Goal: Book appointment/travel/reservation

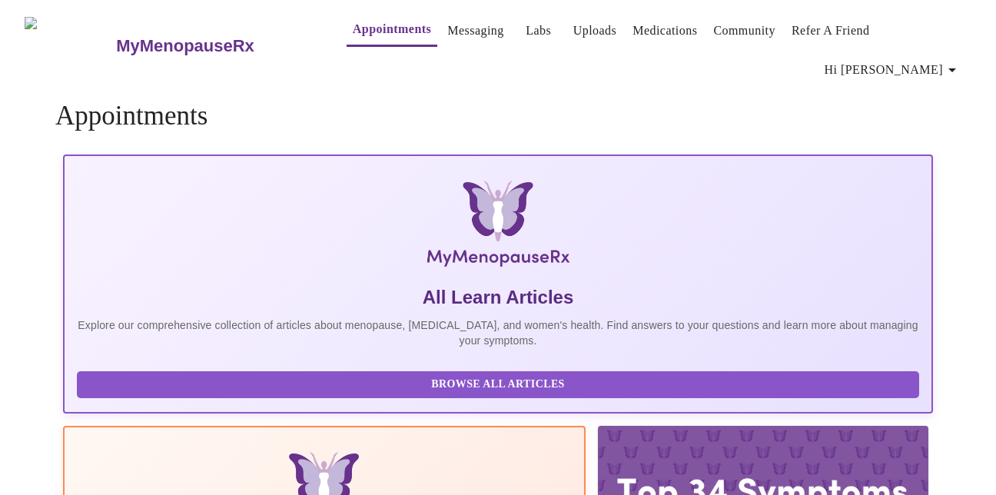
scroll to position [38, 0]
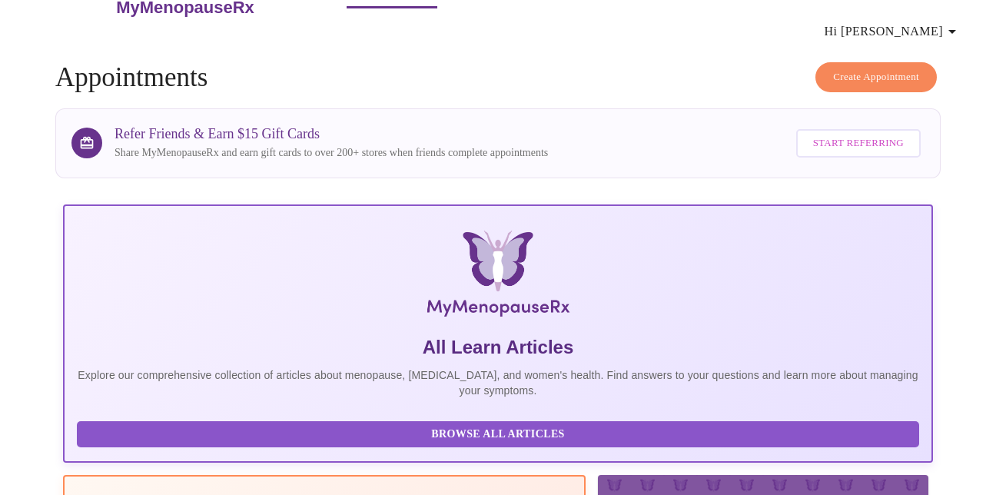
click at [888, 70] on button "Create Appointment" at bounding box center [876, 77] width 121 height 30
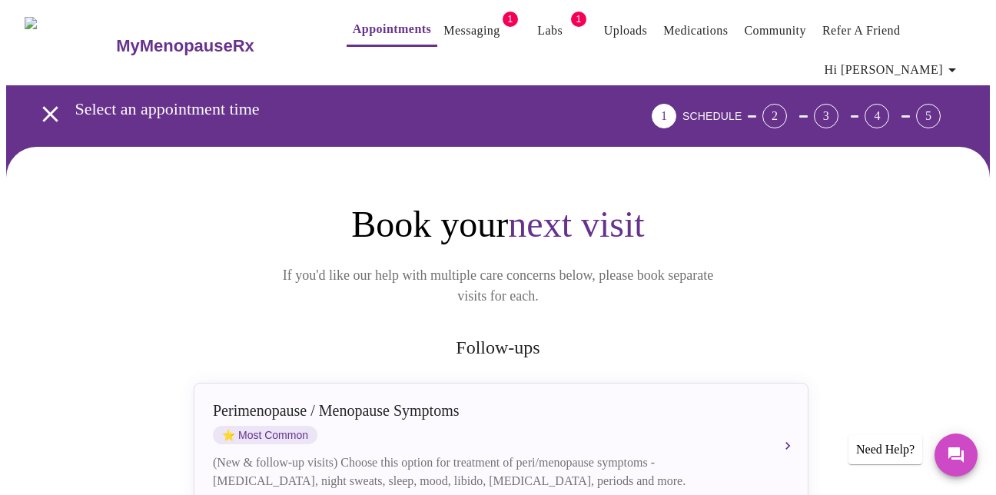
click at [370, 24] on link "Appointments" at bounding box center [392, 29] width 78 height 22
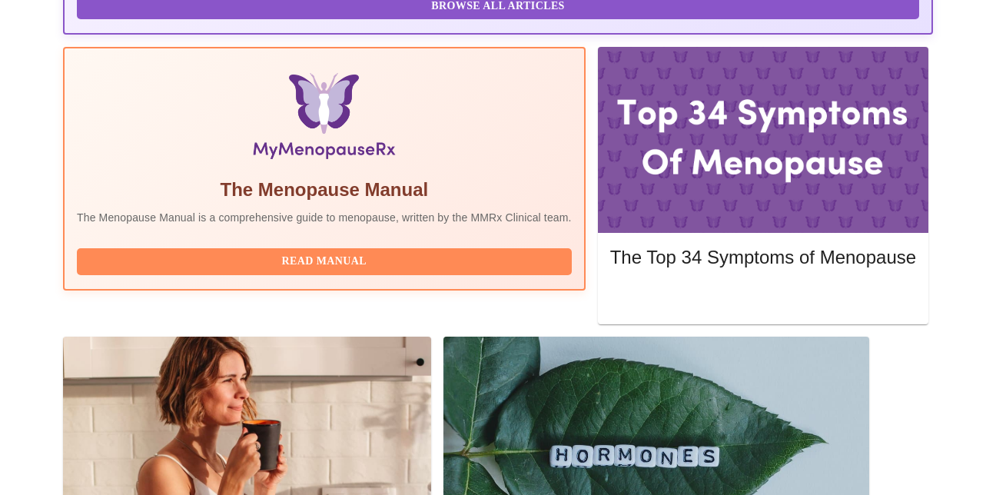
scroll to position [473, 0]
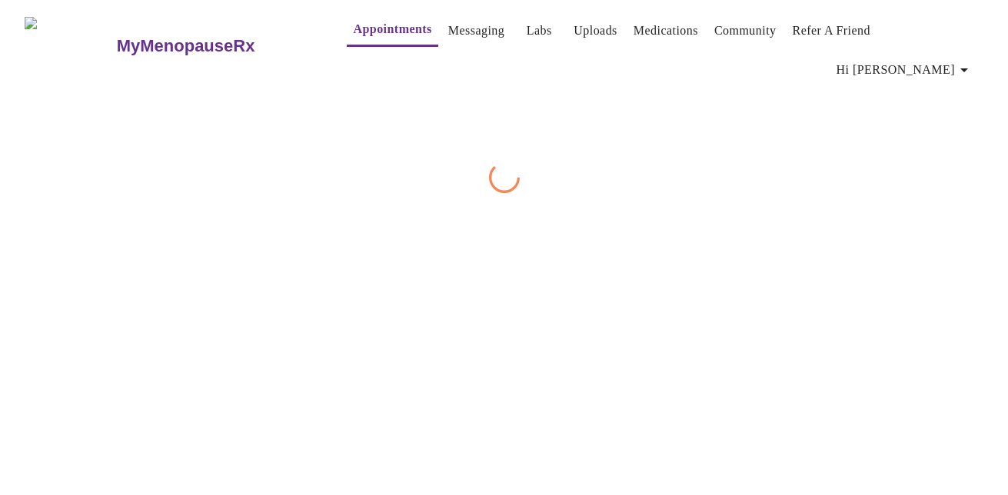
click at [896, 193] on div "MyMenopauseRx Appointments Messaging Labs Uploads Medications Community Refer a…" at bounding box center [504, 99] width 996 height 187
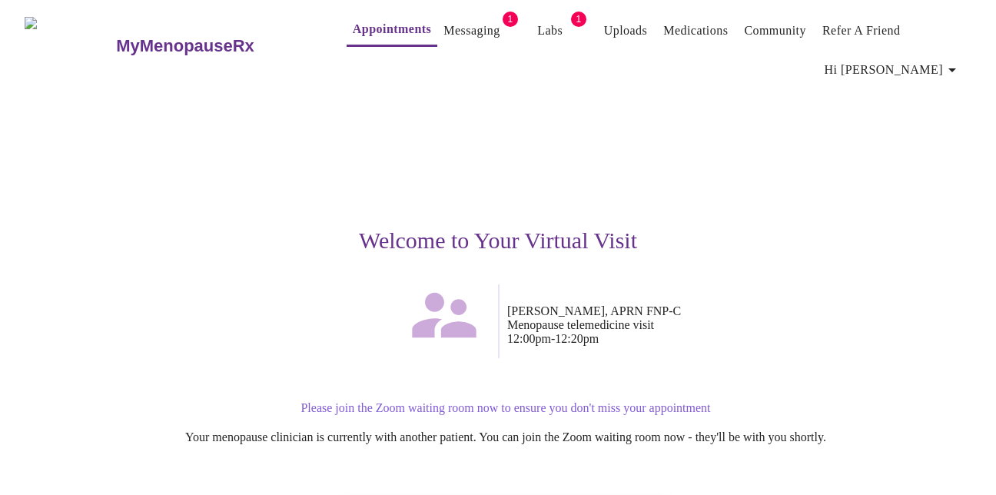
click at [542, 401] on p "Please join the Zoom waiting room now to ensure you don't miss your appointment" at bounding box center [506, 408] width 932 height 14
click at [531, 230] on h3 "Welcome to Your Virtual Visit" at bounding box center [498, 241] width 947 height 26
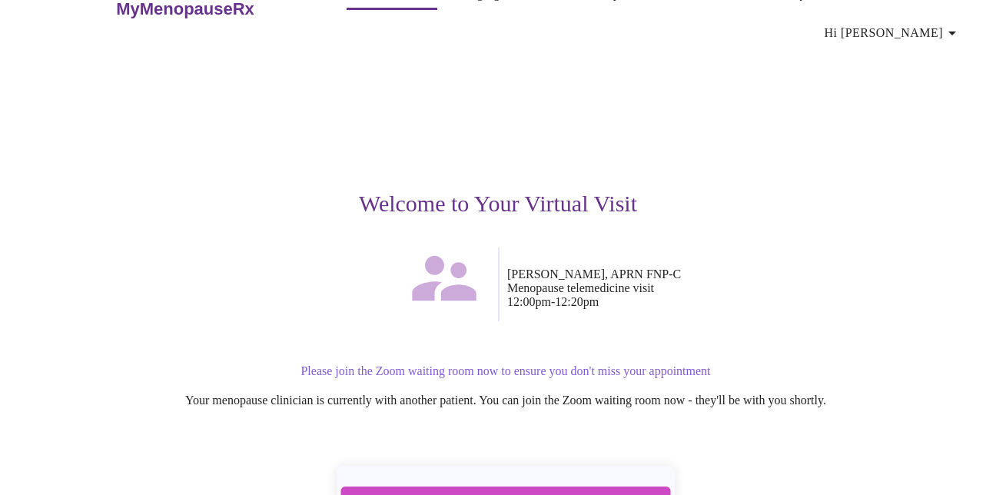
scroll to position [168, 0]
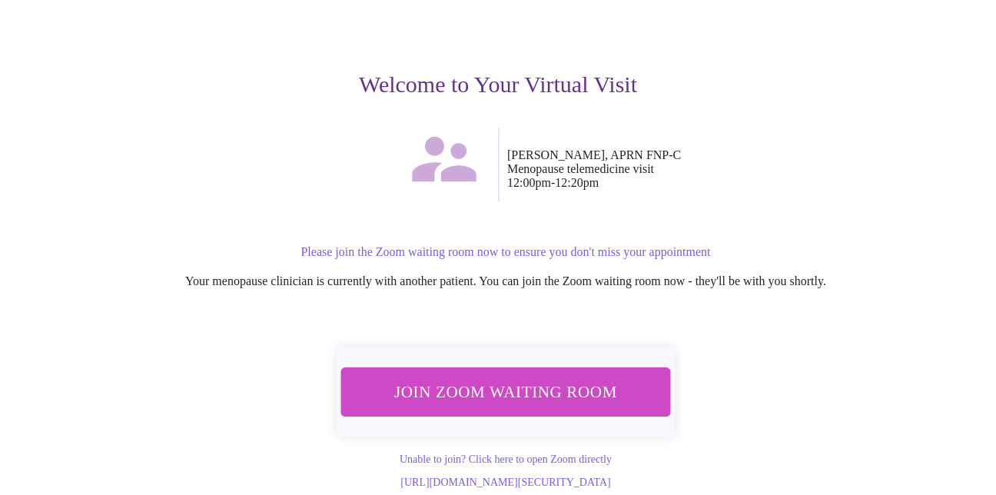
click at [551, 386] on span "Join Zoom Waiting Room" at bounding box center [505, 392] width 289 height 28
